Goal: Task Accomplishment & Management: Manage account settings

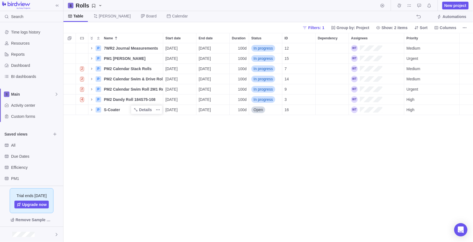
scroll to position [195, 406]
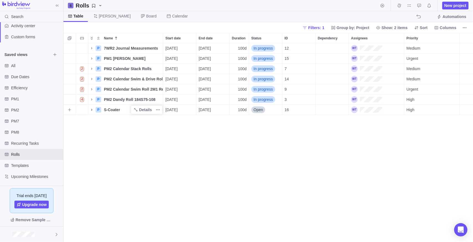
click at [90, 108] on icon "Name" at bounding box center [92, 110] width 4 height 4
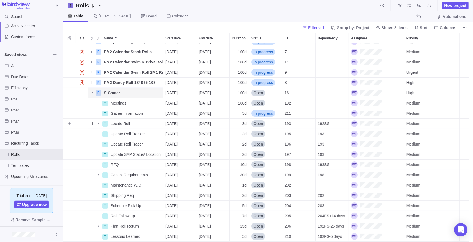
scroll to position [26, 0]
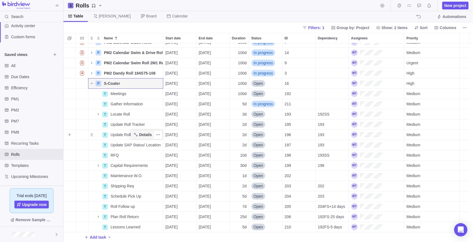
click at [147, 135] on span "Details" at bounding box center [145, 135] width 13 height 6
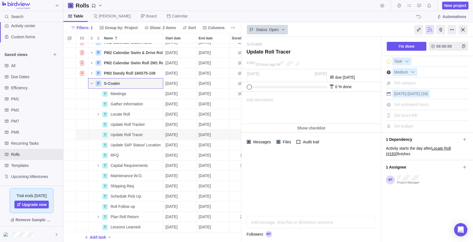
click at [278, 173] on div at bounding box center [312, 181] width 140 height 60
drag, startPoint x: 277, startPoint y: 103, endPoint x: 36, endPoint y: 11, distance: 257.8
click at [277, 103] on div "Add description ... read all" at bounding box center [311, 108] width 139 height 32
click at [463, 27] on div at bounding box center [463, 29] width 9 height 9
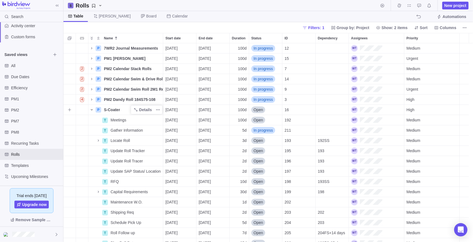
click at [91, 110] on icon "Name" at bounding box center [92, 110] width 4 height 4
